Goal: Transaction & Acquisition: Download file/media

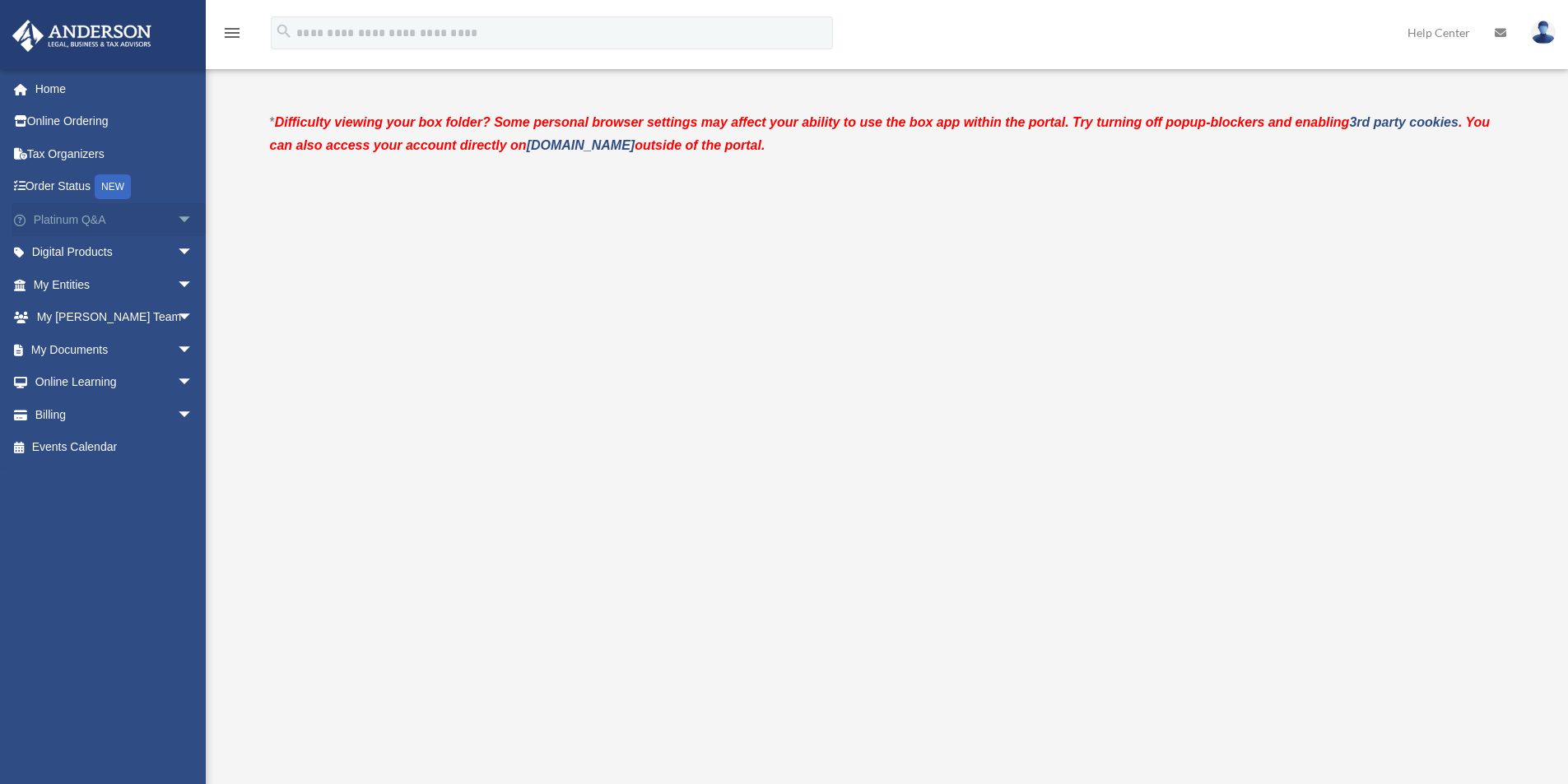
click at [177, 216] on span "arrow_drop_down" at bounding box center [193, 220] width 33 height 33
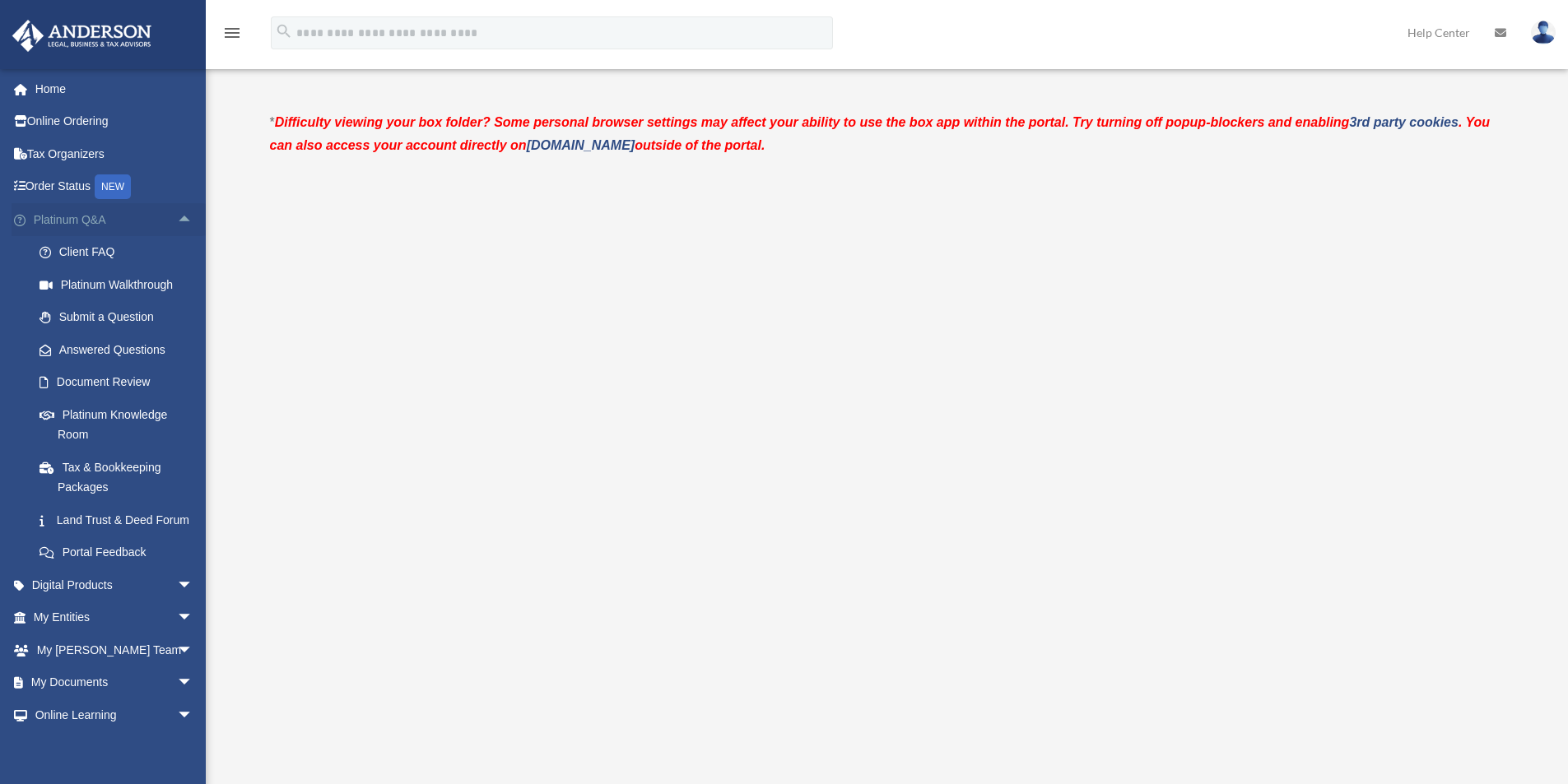
click at [177, 216] on span "arrow_drop_up" at bounding box center [193, 220] width 33 height 33
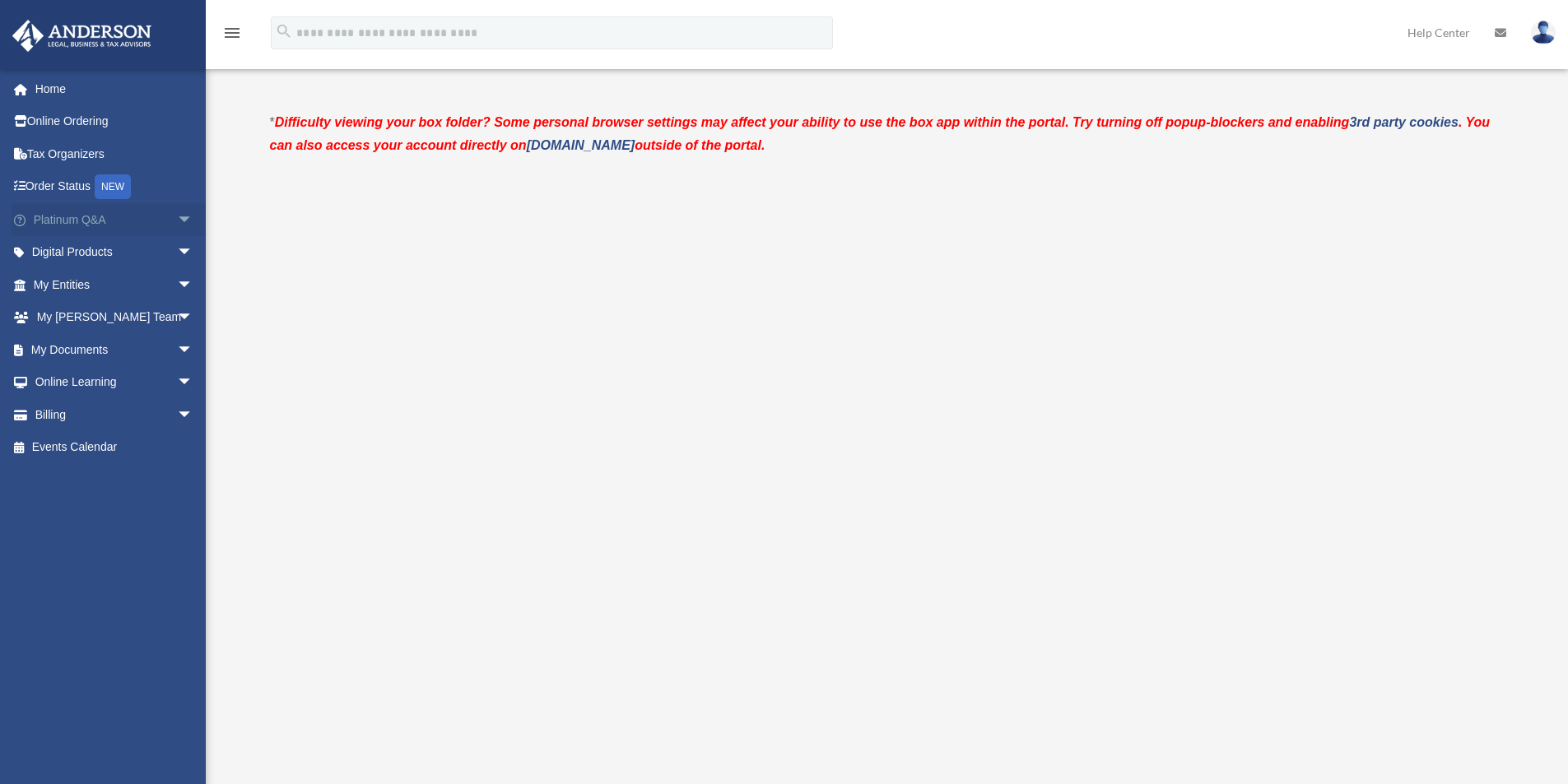
click at [177, 216] on span "arrow_drop_down" at bounding box center [193, 220] width 33 height 33
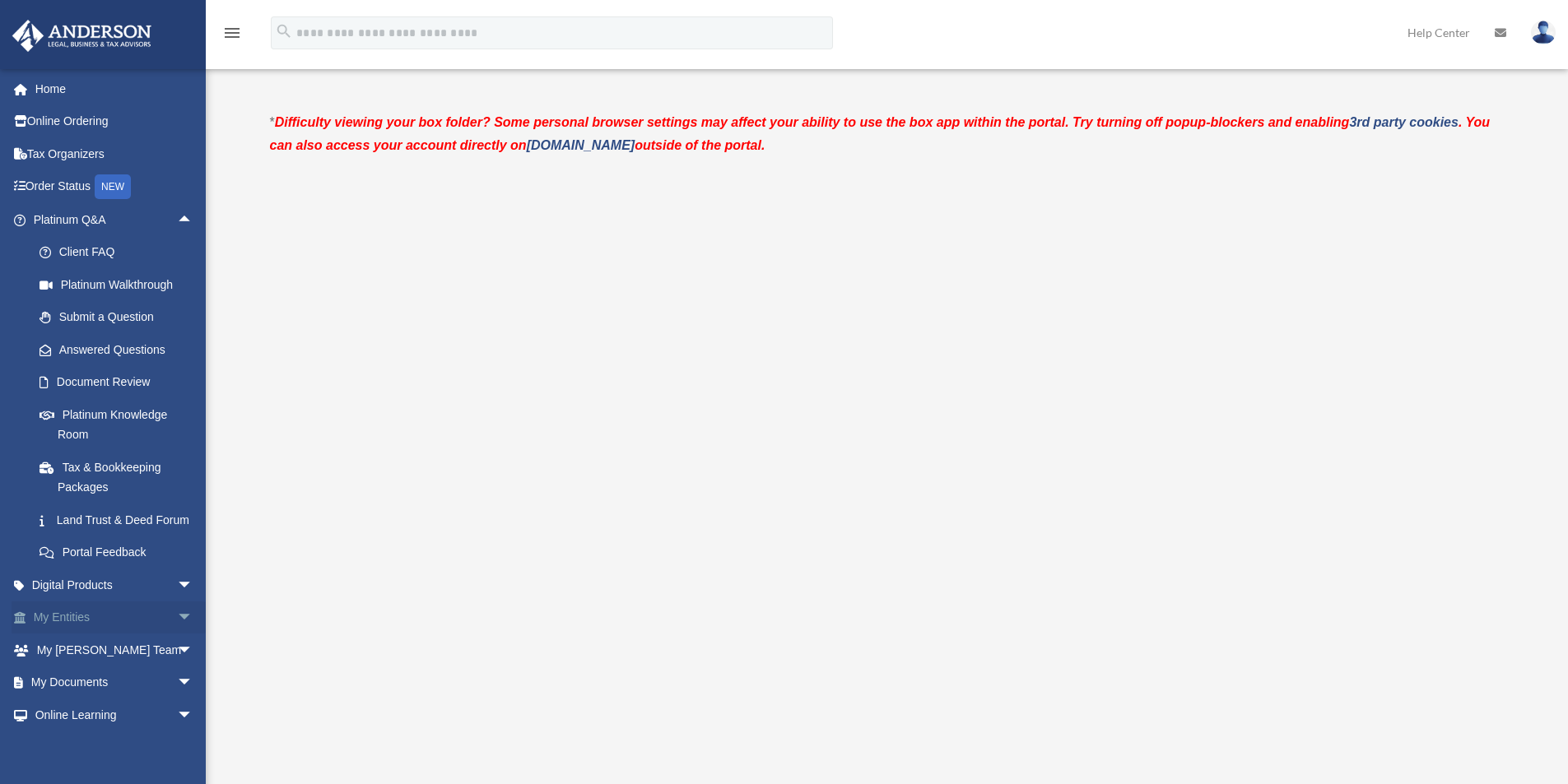
click at [158, 635] on link "My Entities arrow_drop_down" at bounding box center [114, 618] width 207 height 33
click at [177, 635] on span "arrow_drop_down" at bounding box center [193, 618] width 33 height 33
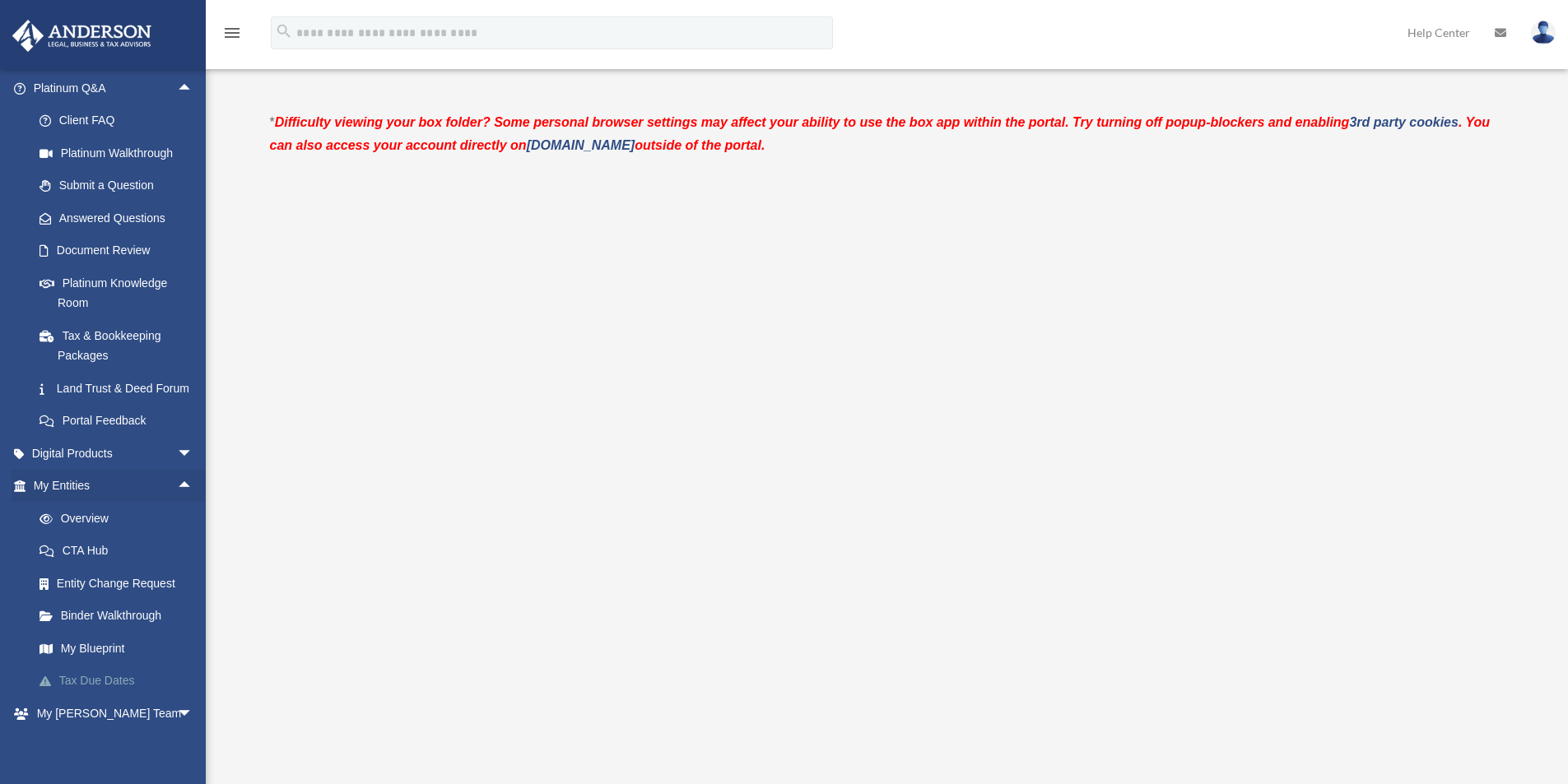
scroll to position [286, 0]
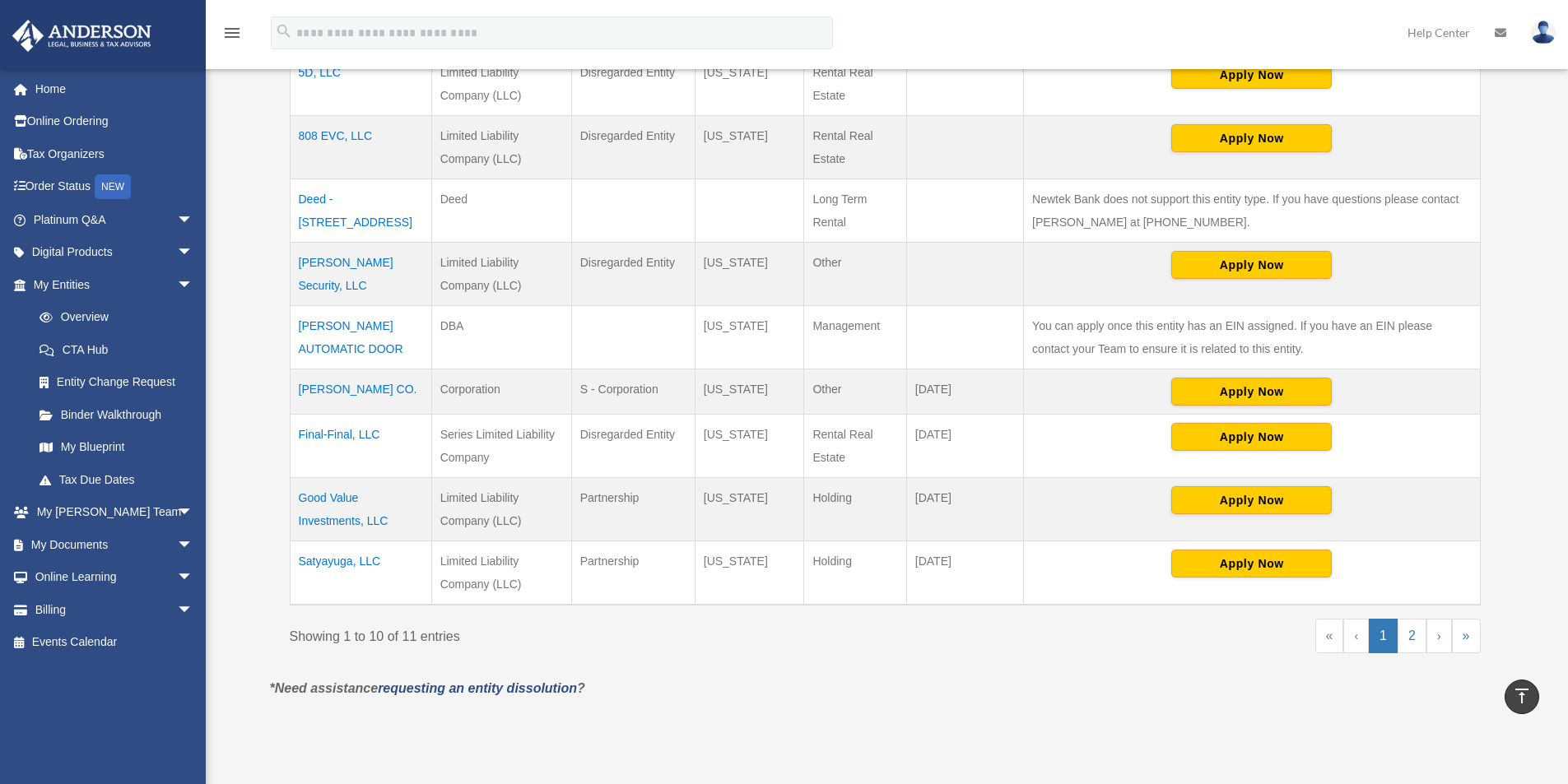
scroll to position [493, 0]
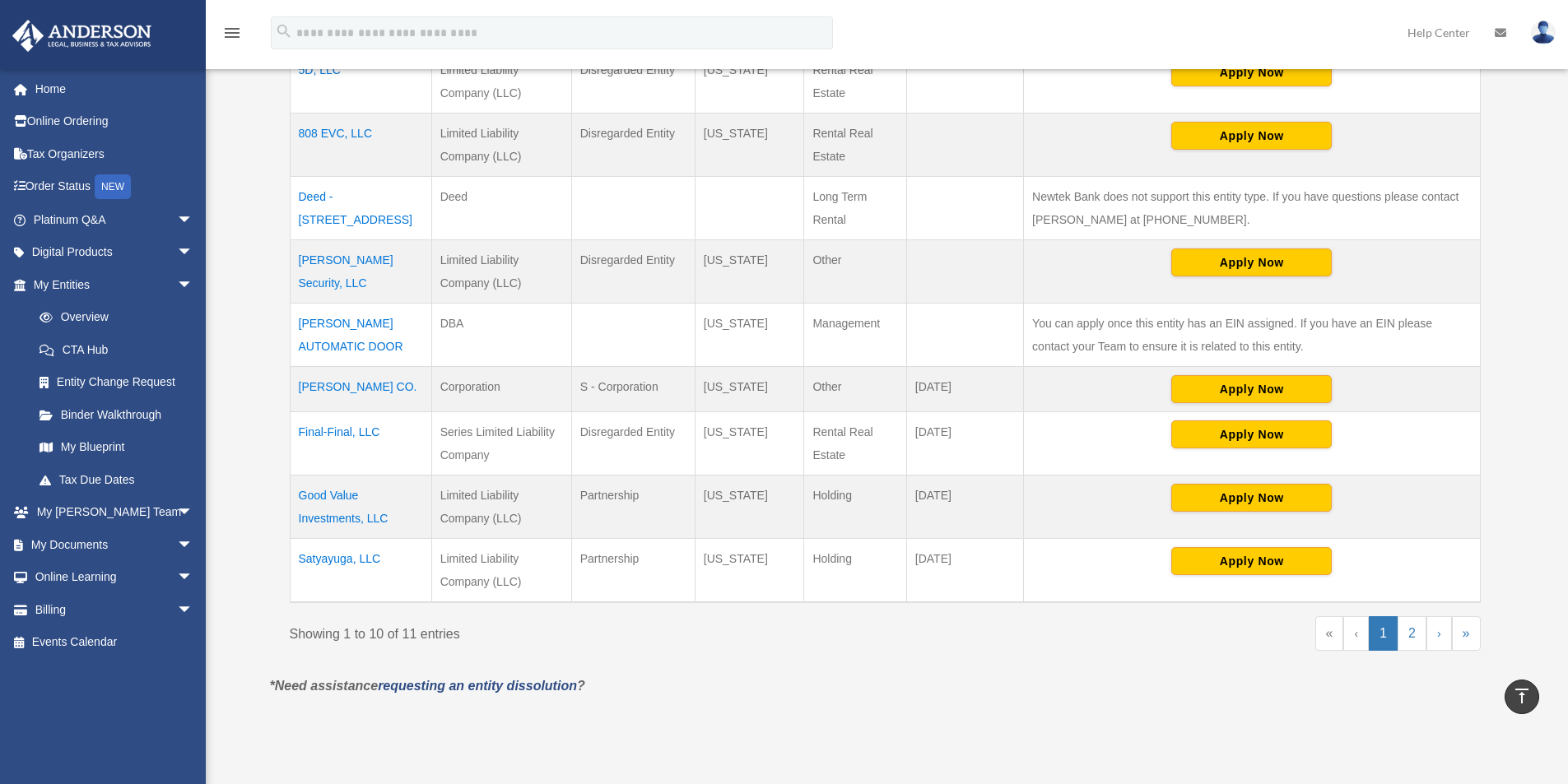
click at [358, 263] on td "[PERSON_NAME] Security, LLC" at bounding box center [360, 272] width 142 height 63
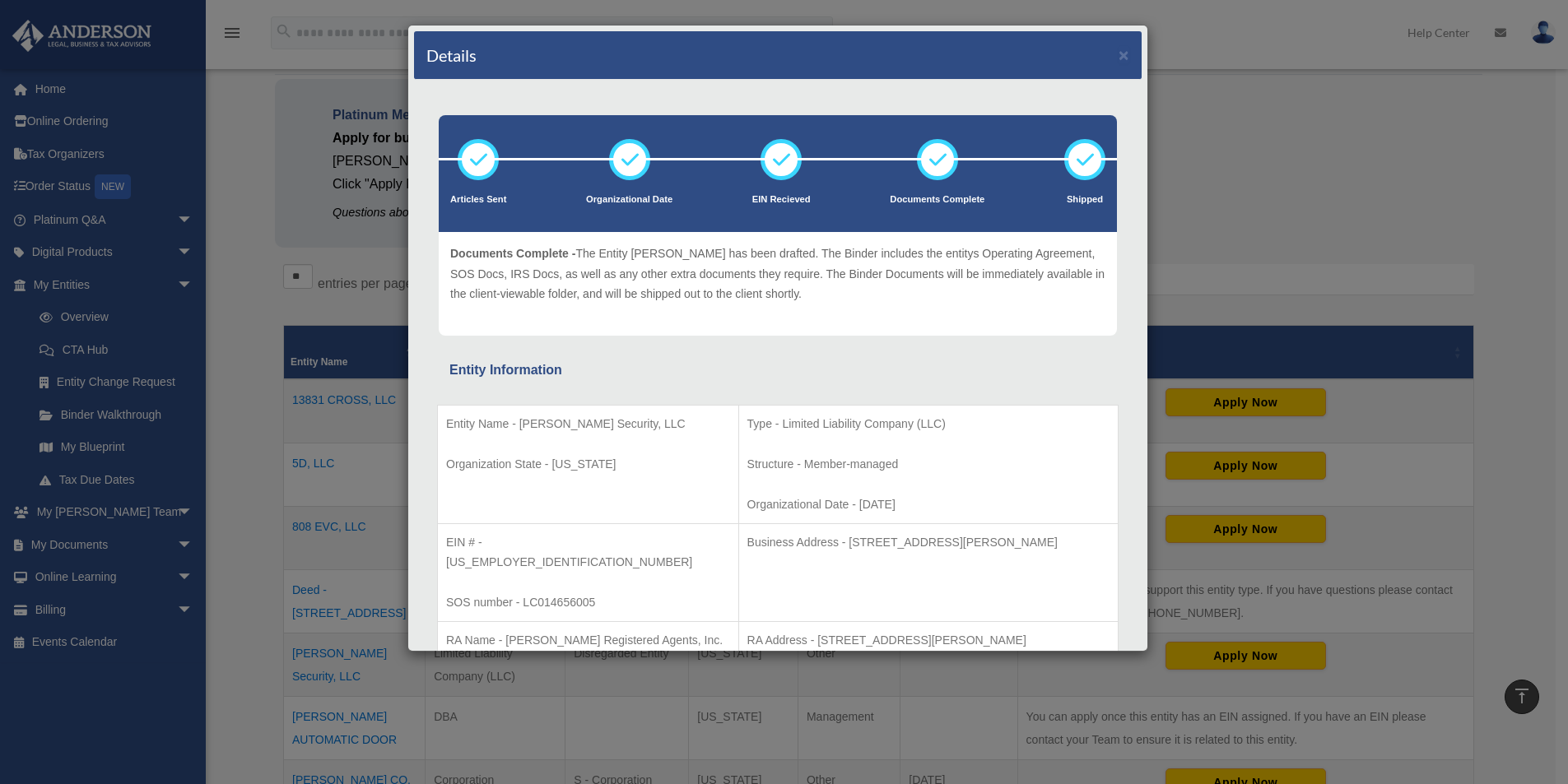
scroll to position [82, 0]
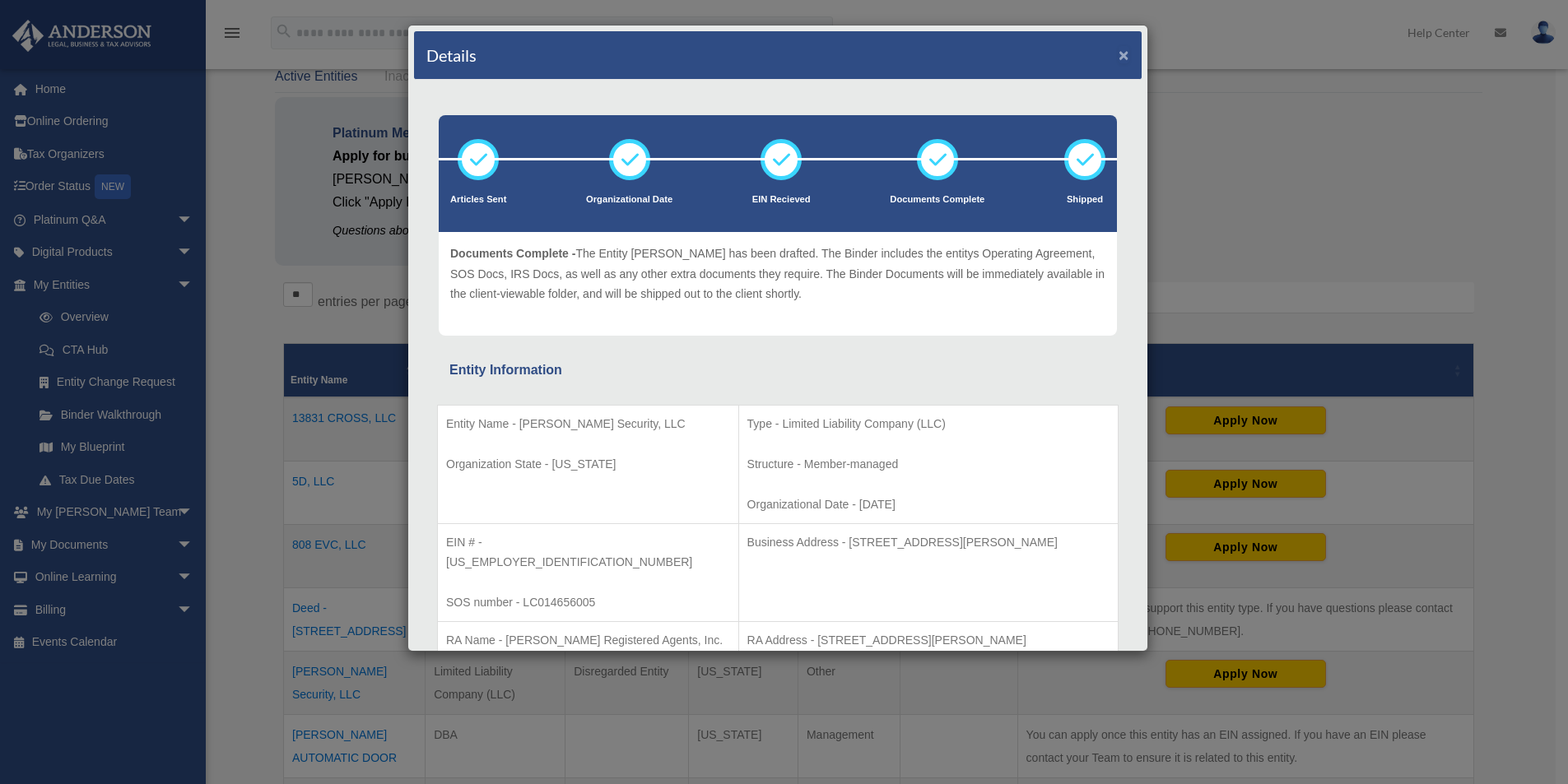
click at [1118, 52] on button "×" at bounding box center [1123, 55] width 10 height 17
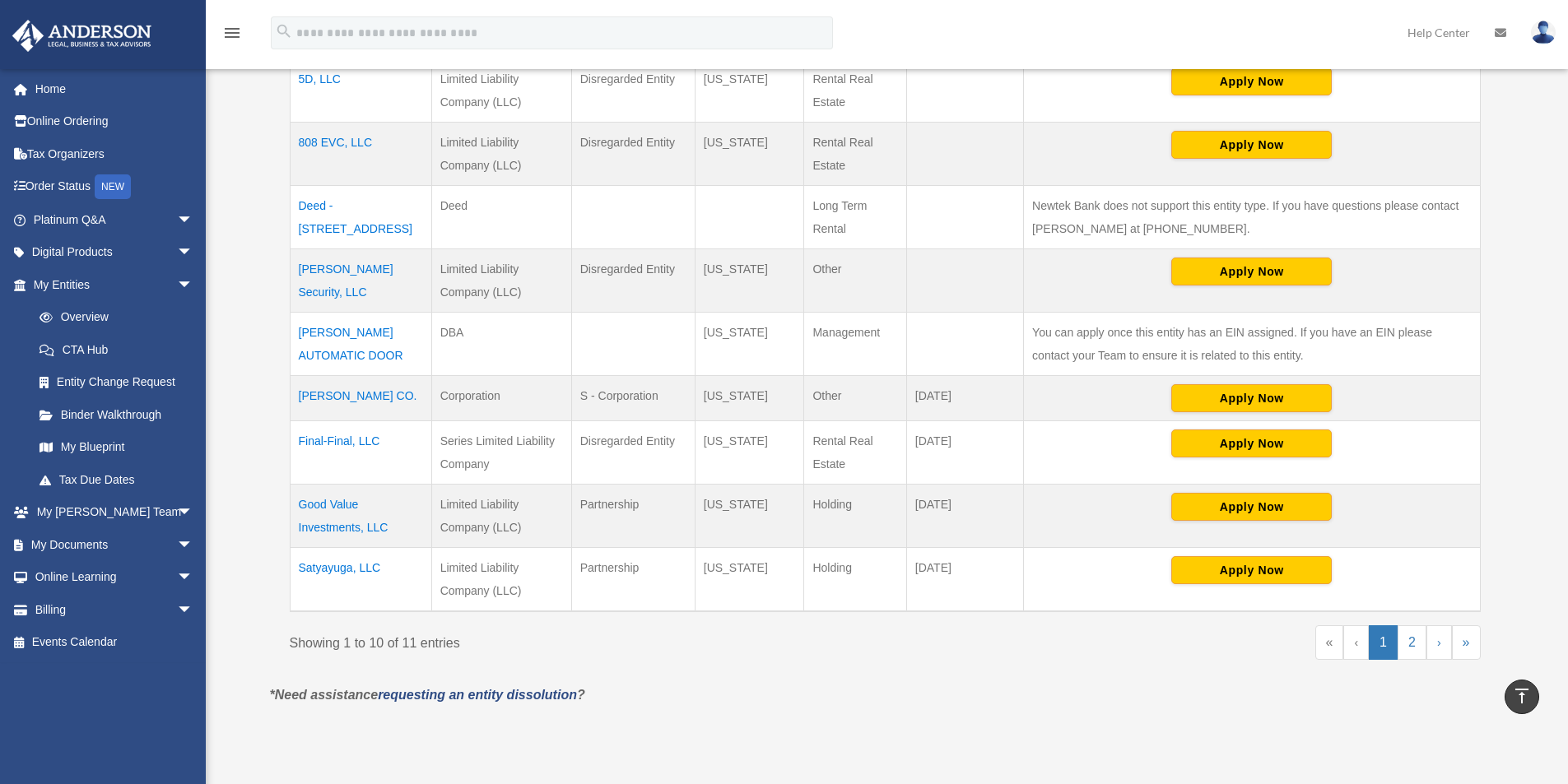
scroll to position [493, 0]
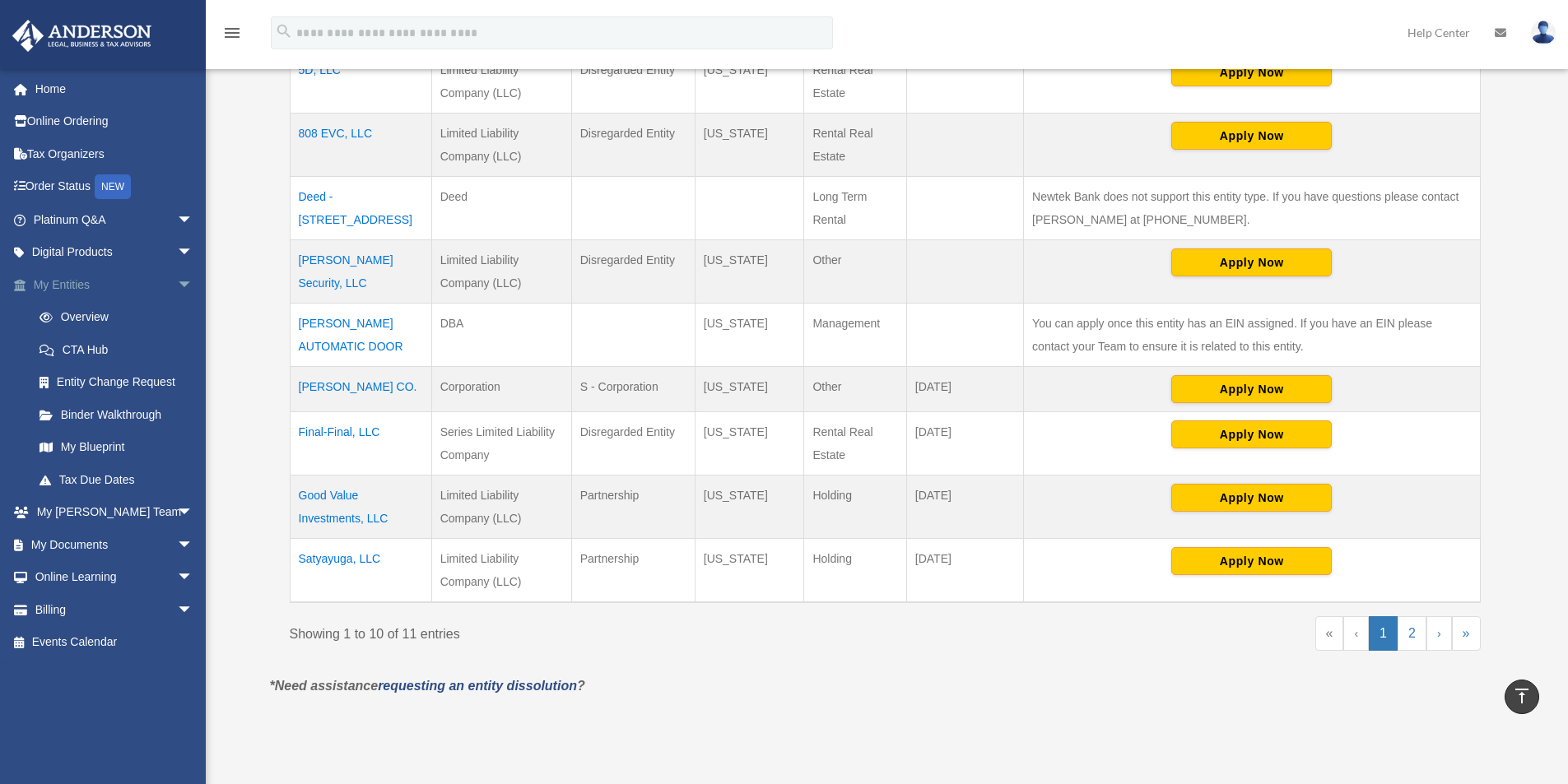
click at [177, 283] on span "arrow_drop_down" at bounding box center [193, 285] width 33 height 33
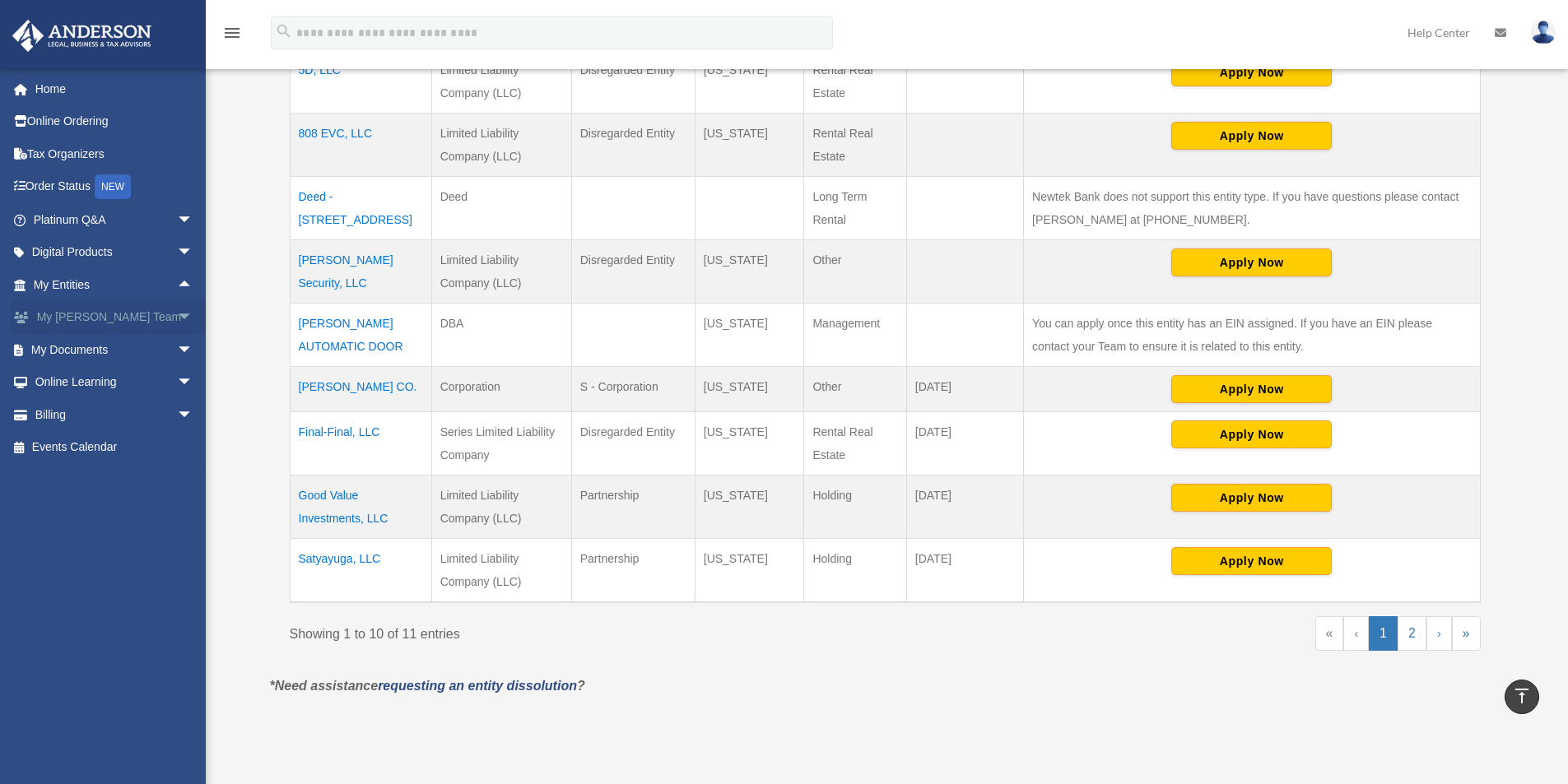
click at [177, 313] on span "arrow_drop_down" at bounding box center [193, 317] width 33 height 33
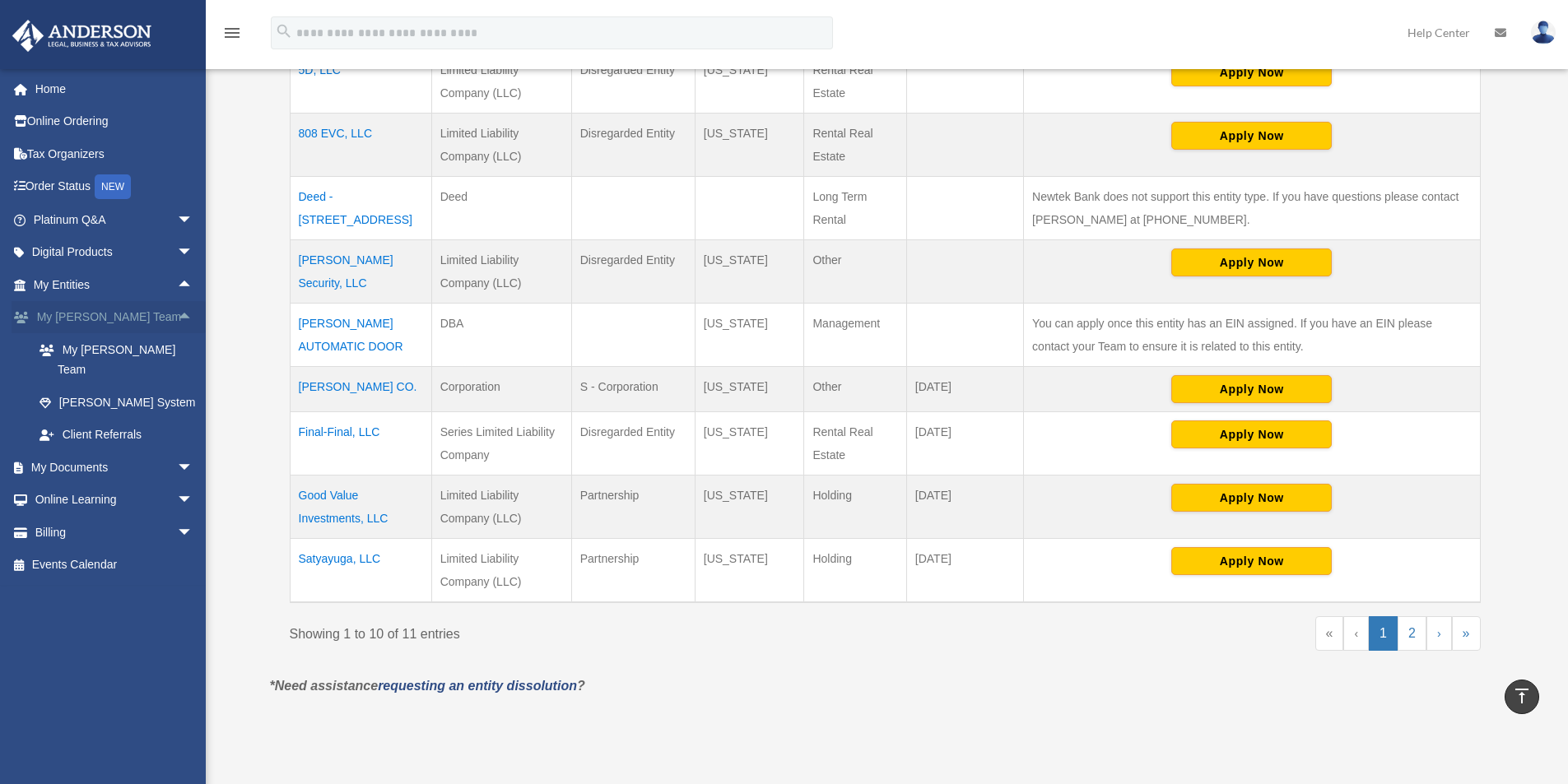
click at [177, 313] on span "arrow_drop_up" at bounding box center [193, 317] width 33 height 33
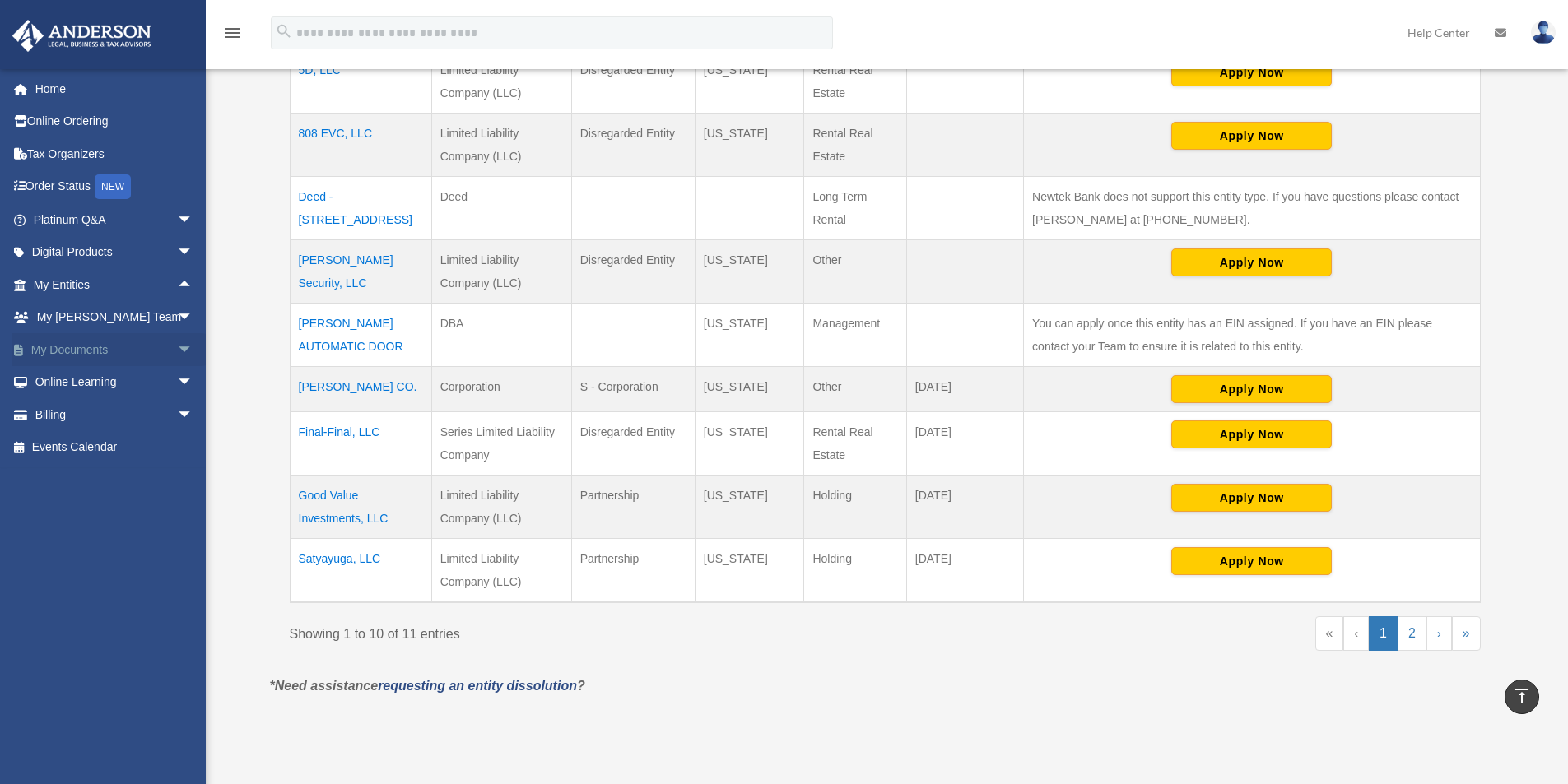
click at [177, 345] on span "arrow_drop_down" at bounding box center [193, 349] width 33 height 33
click at [71, 389] on link "Box" at bounding box center [120, 383] width 195 height 33
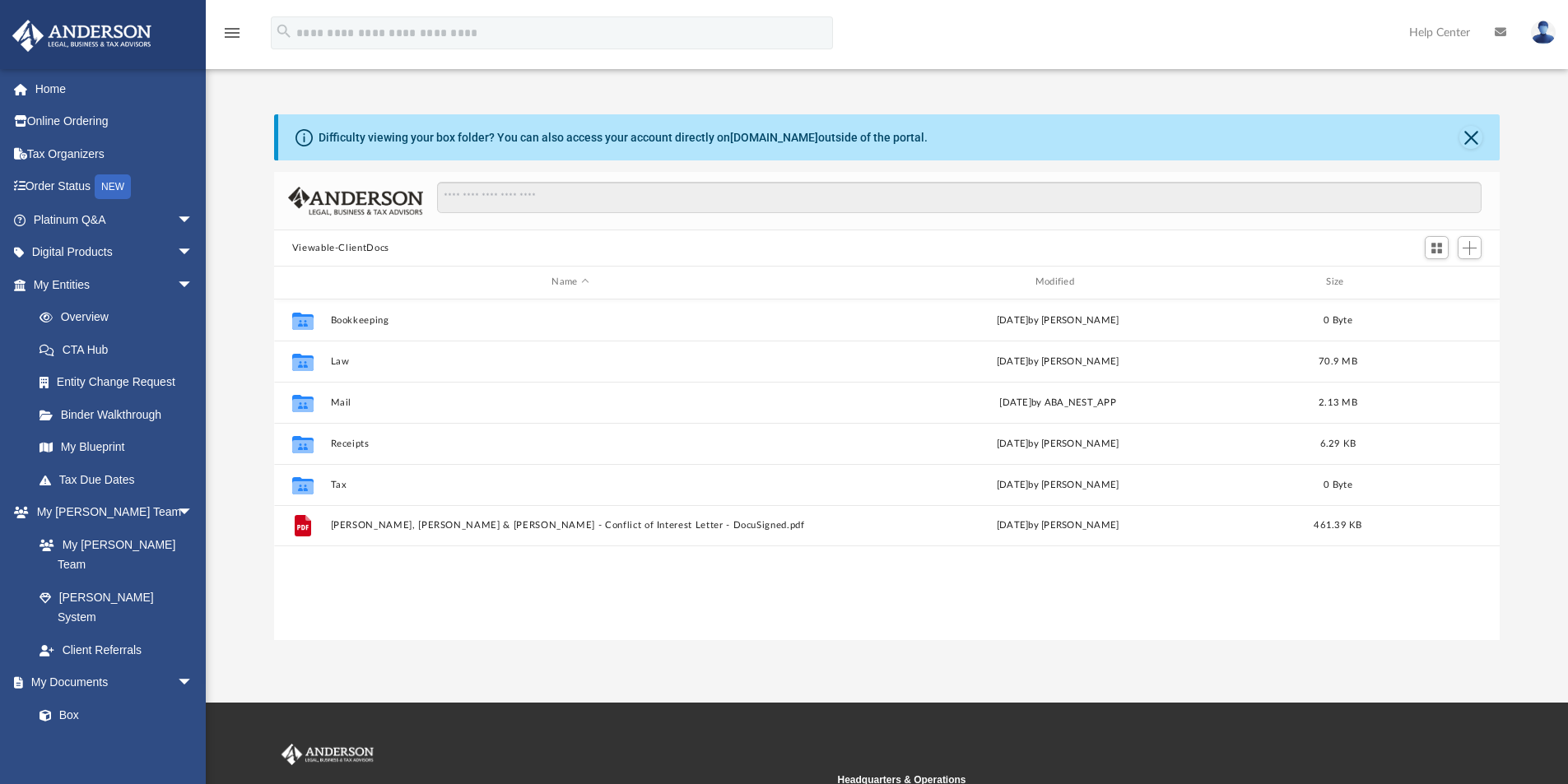
scroll to position [362, 1214]
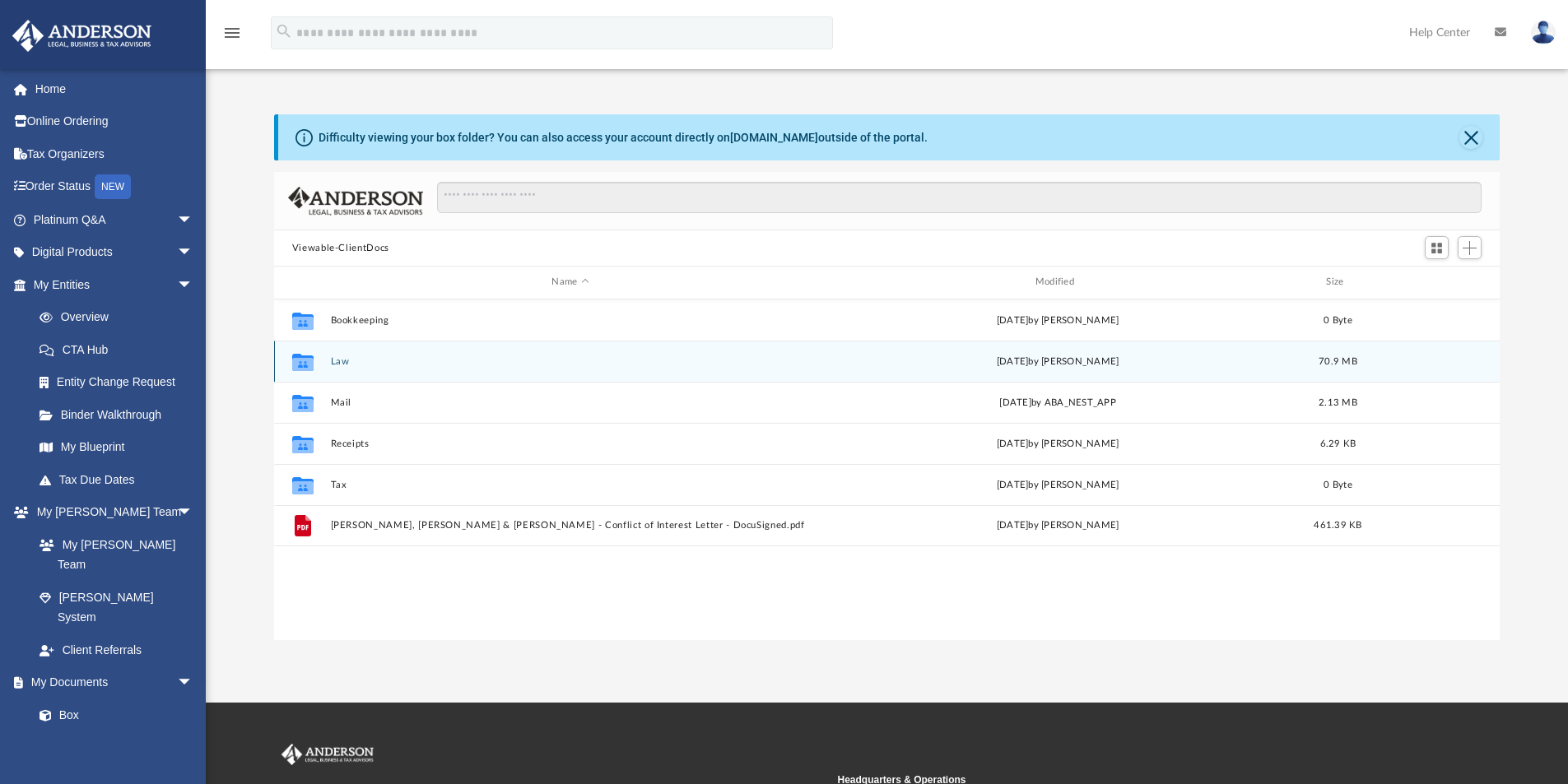
click at [360, 361] on button "Law" at bounding box center [570, 361] width 480 height 10
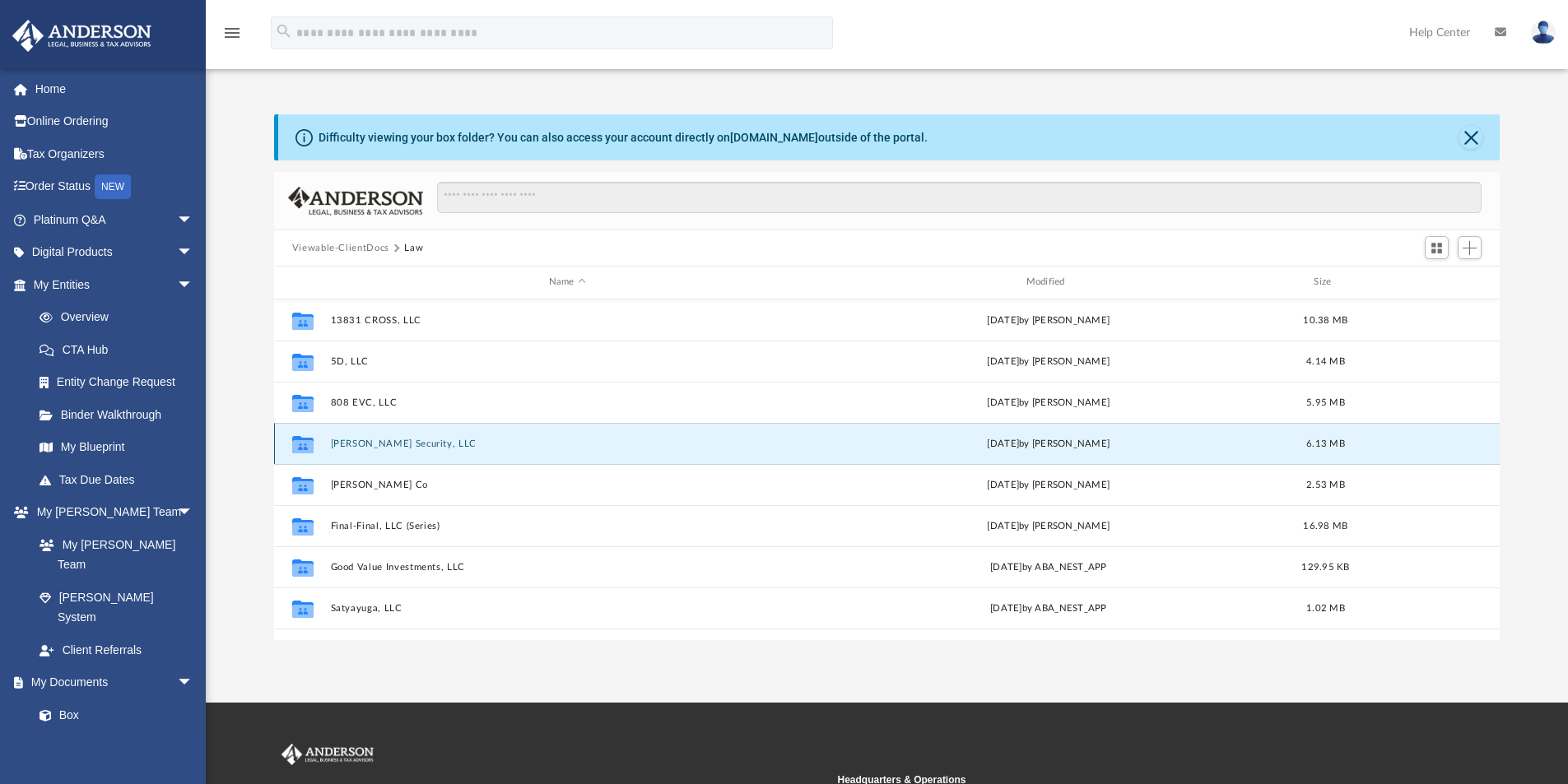
click at [435, 443] on button "[PERSON_NAME] Security, LLC" at bounding box center [567, 443] width 474 height 10
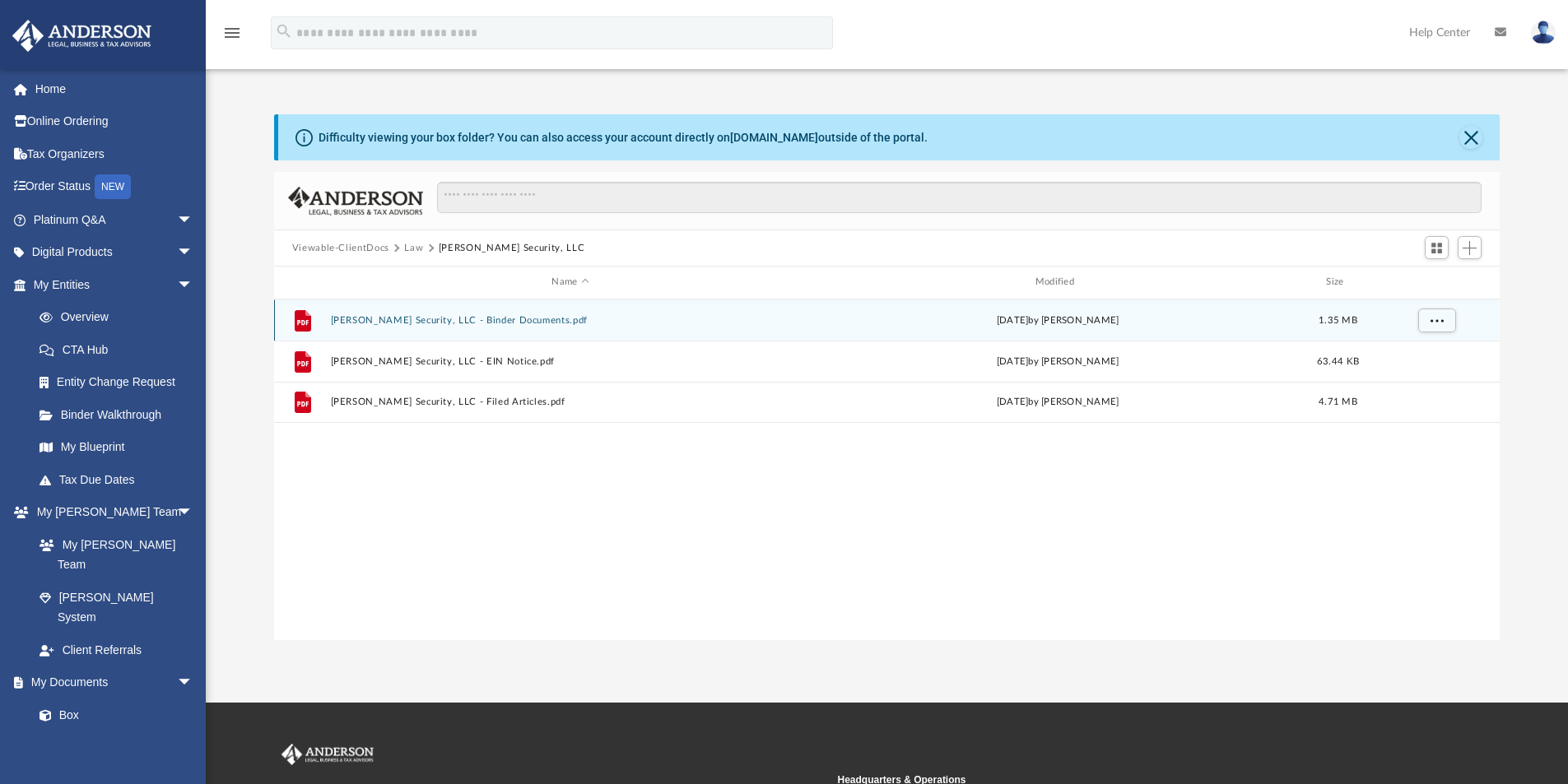
click at [499, 323] on button "Edelman-Campbell Security, LLC - Binder Documents.pdf" at bounding box center [570, 320] width 480 height 10
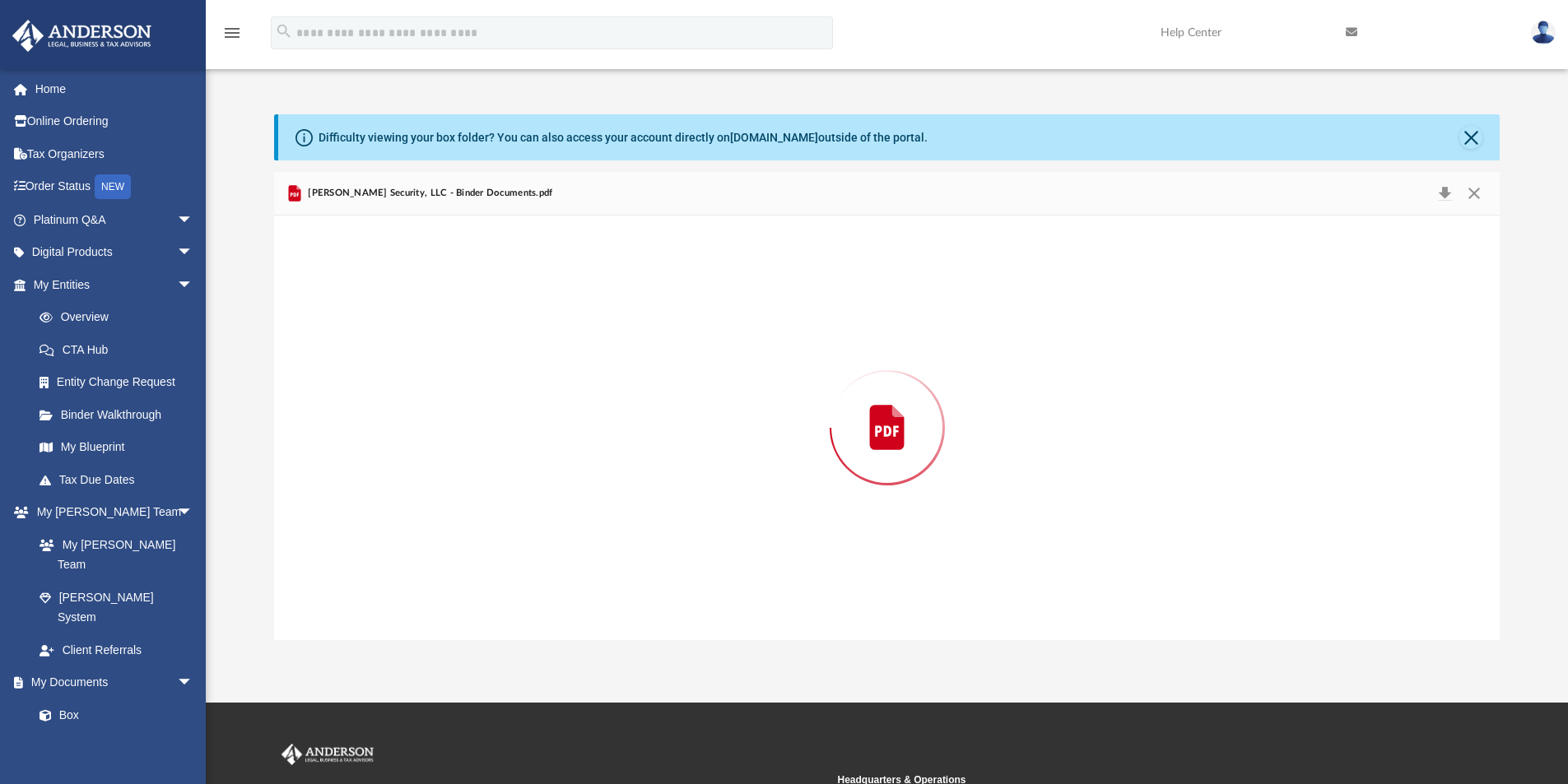
click at [499, 323] on div "Preview" at bounding box center [887, 427] width 1226 height 425
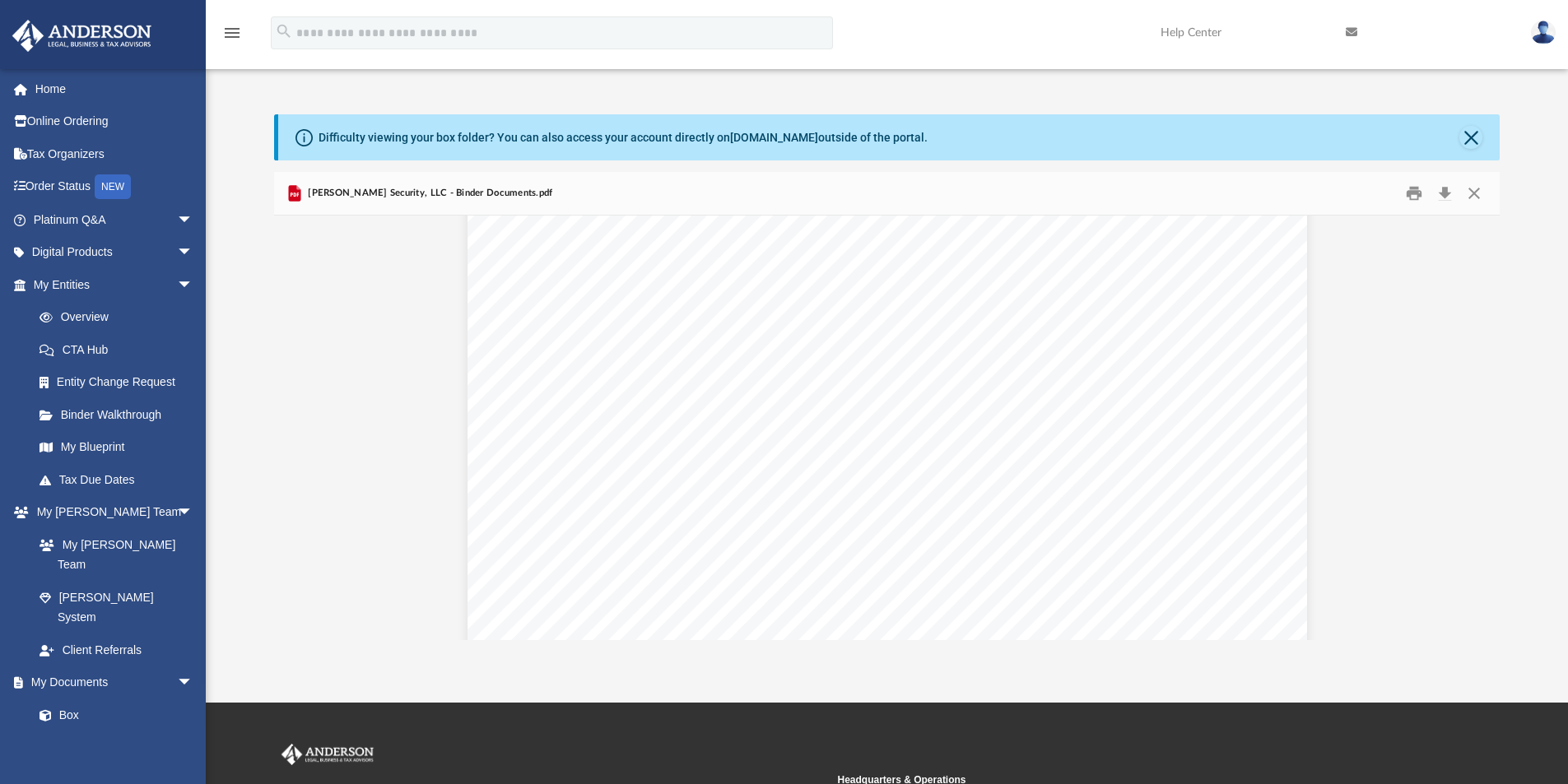
scroll to position [0, 0]
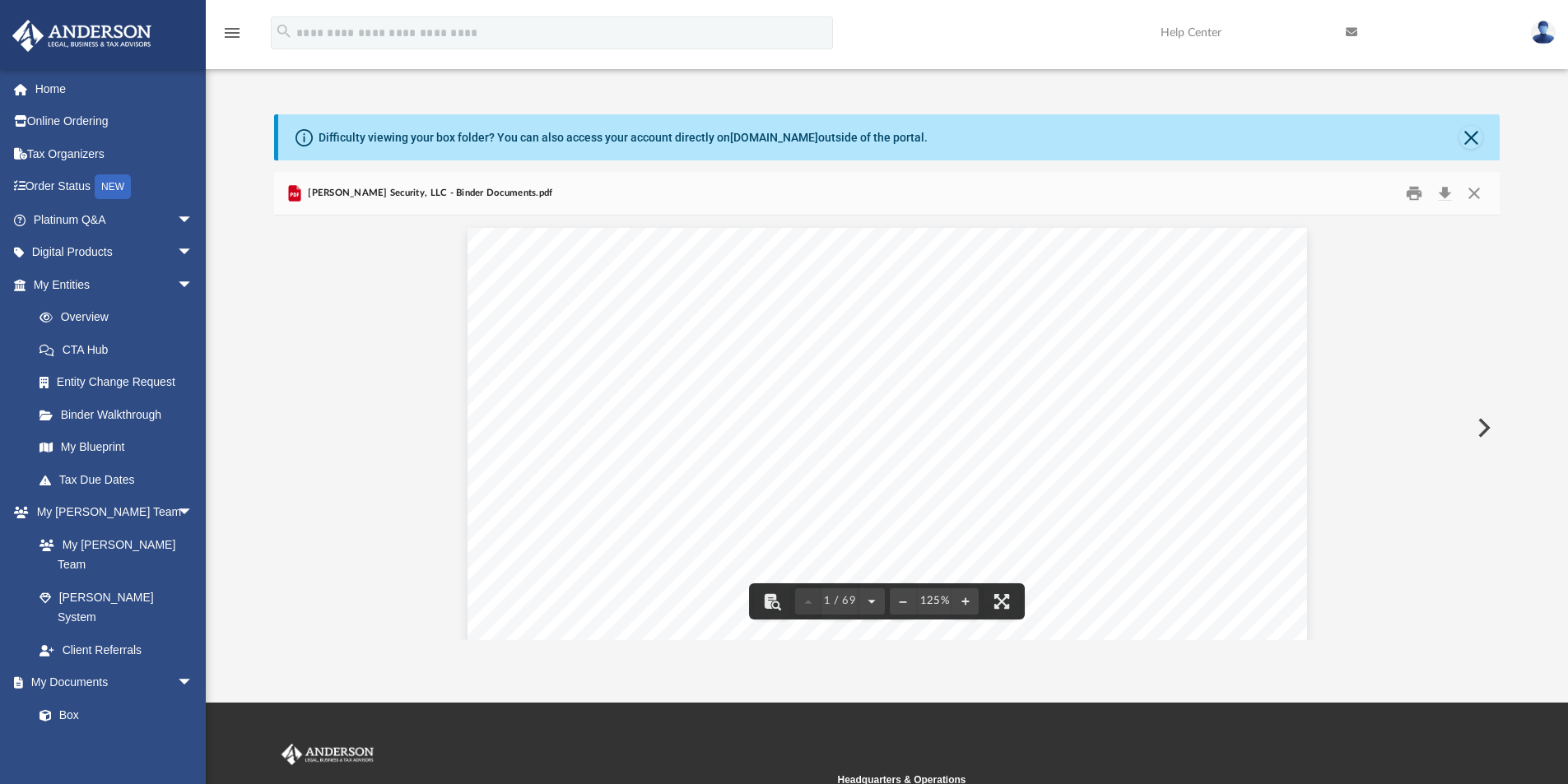
click at [1486, 433] on button "Preview" at bounding box center [1482, 428] width 36 height 46
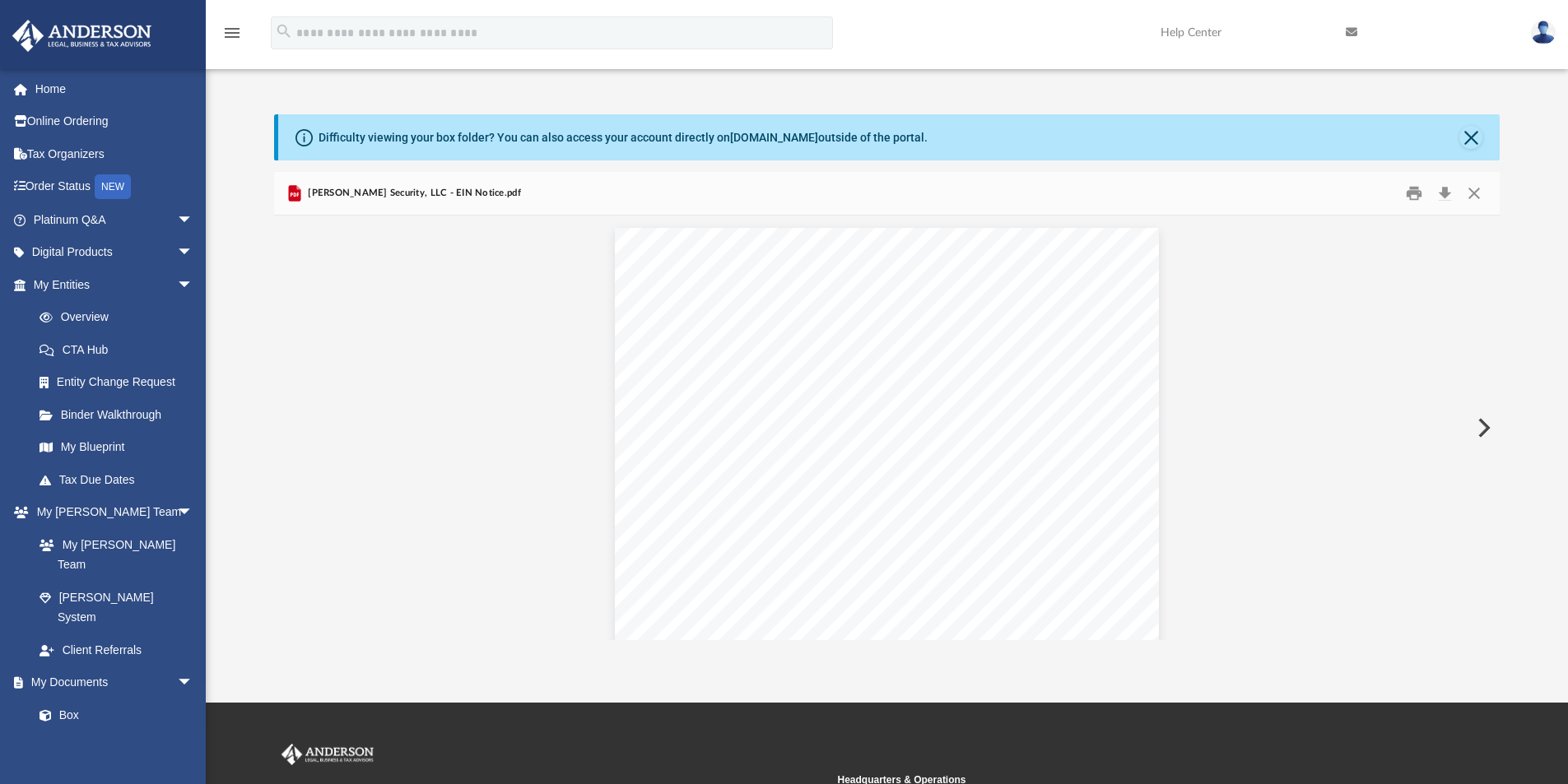
click at [1486, 433] on button "Preview" at bounding box center [1482, 428] width 36 height 46
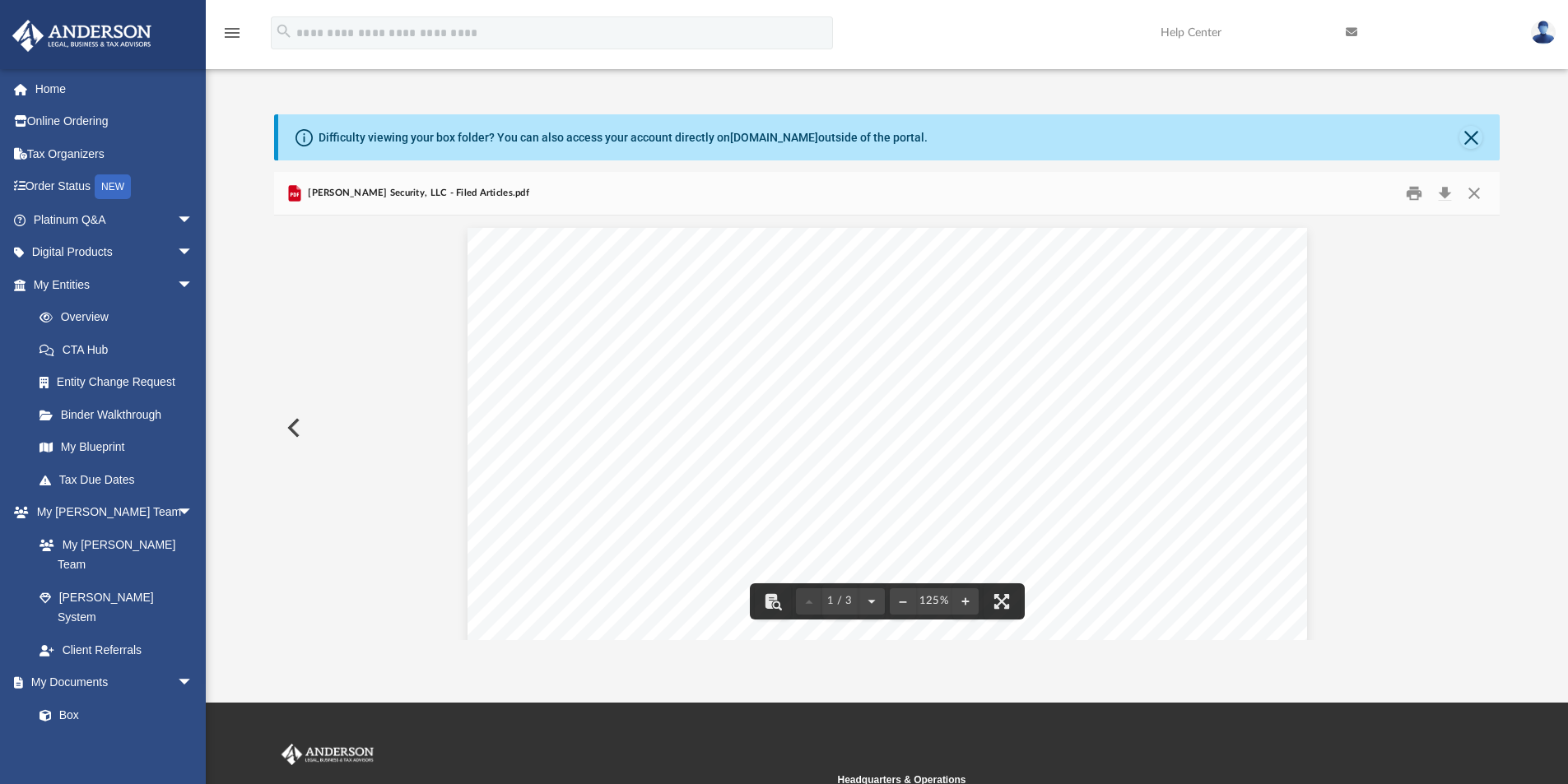
click at [279, 432] on button "Preview" at bounding box center [292, 428] width 36 height 46
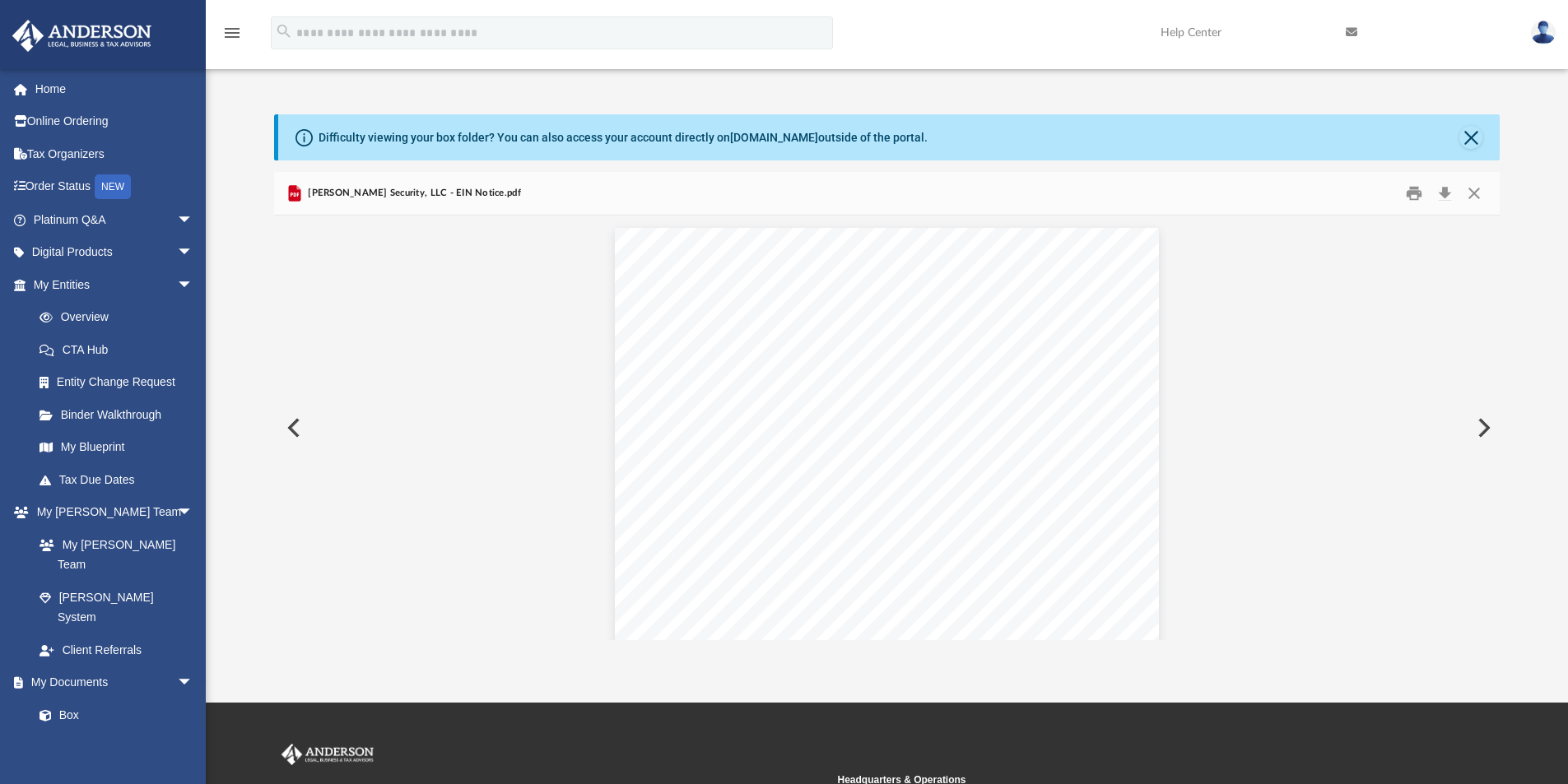
click at [289, 429] on button "Preview" at bounding box center [292, 428] width 36 height 46
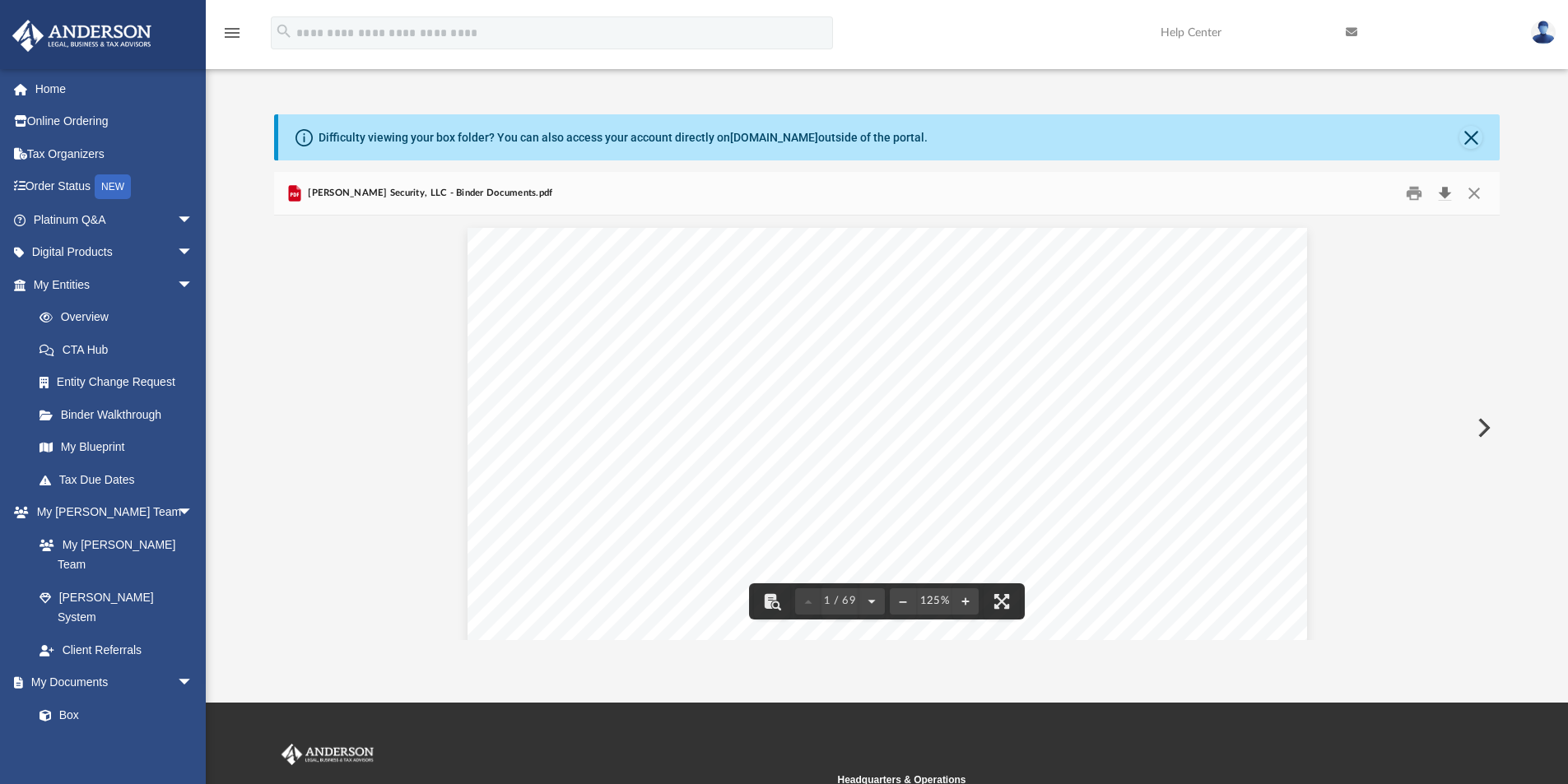
click at [1446, 194] on button "Download" at bounding box center [1444, 194] width 30 height 26
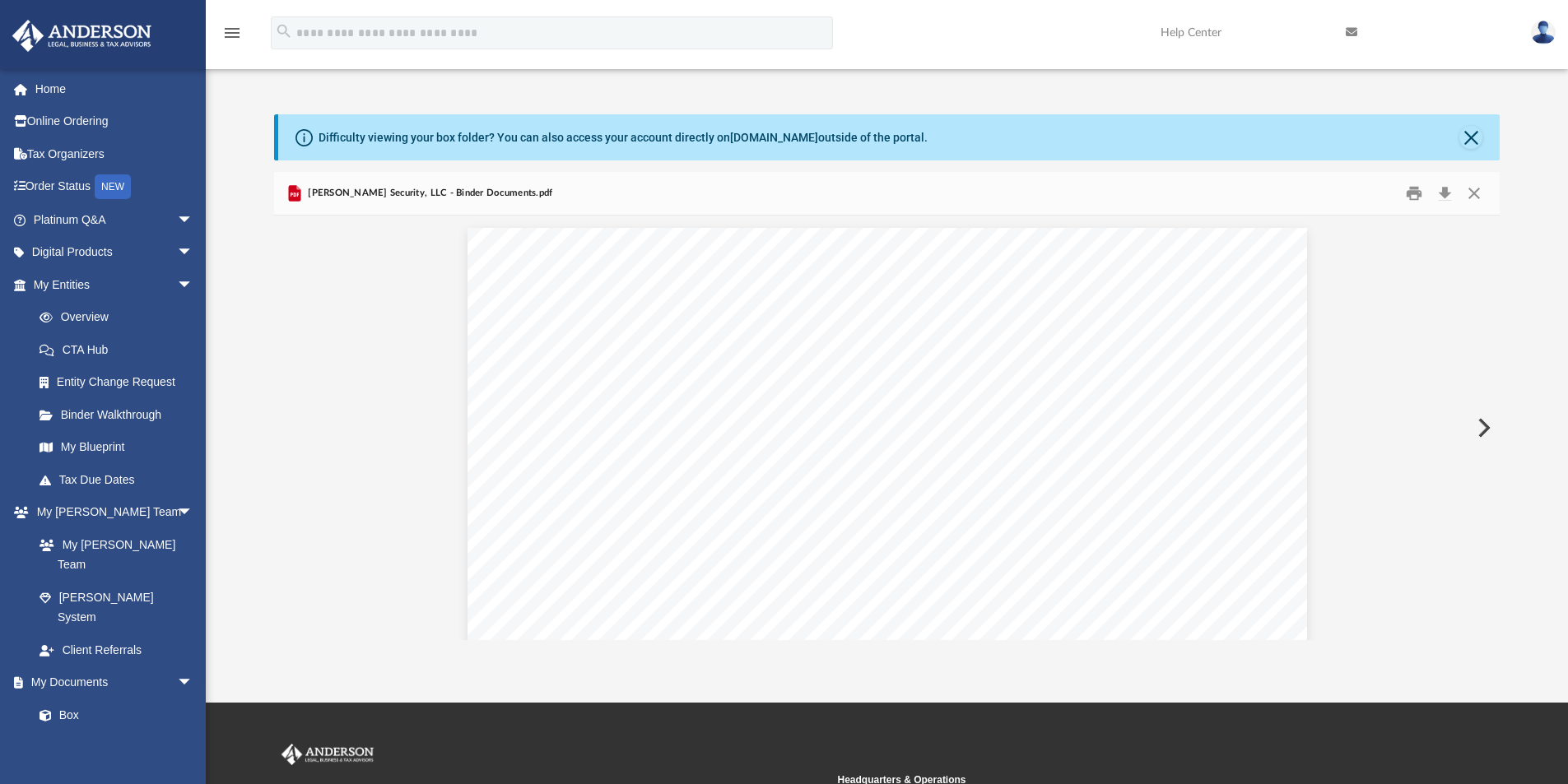
click at [1486, 425] on button "Preview" at bounding box center [1482, 428] width 36 height 46
click at [1443, 191] on button "Download" at bounding box center [1444, 194] width 30 height 26
click at [1474, 433] on button "Preview" at bounding box center [1482, 428] width 36 height 46
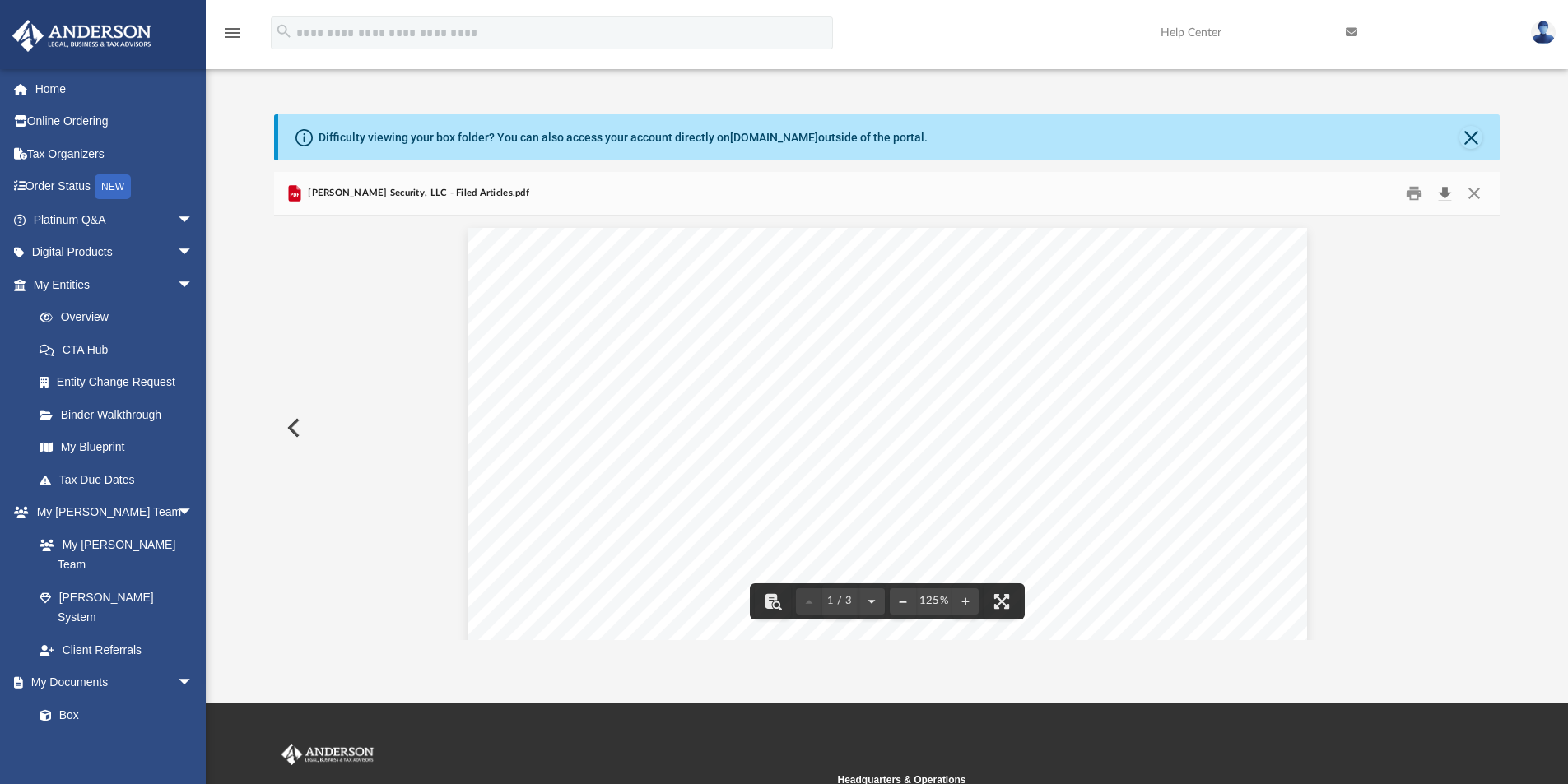
click at [1444, 195] on button "Download" at bounding box center [1444, 194] width 30 height 26
